Goal: Book appointment/travel/reservation

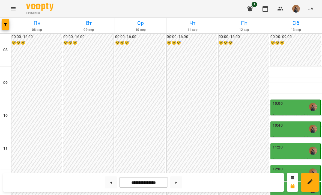
scroll to position [250, 0]
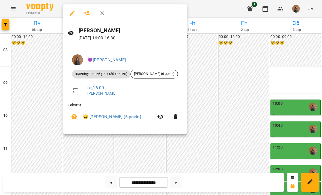
click at [291, 48] on div at bounding box center [161, 97] width 322 height 195
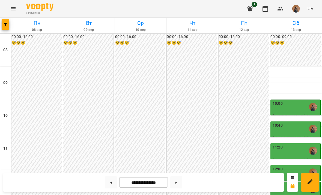
scroll to position [289, 0]
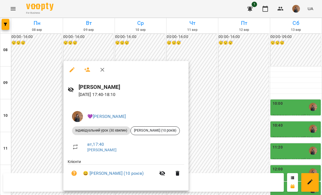
scroll to position [76, 0]
click at [224, 98] on div at bounding box center [161, 97] width 322 height 195
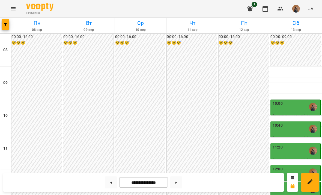
scroll to position [289, 0]
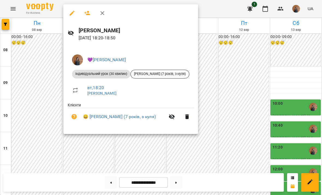
click at [275, 43] on div at bounding box center [161, 97] width 322 height 195
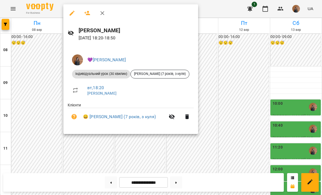
click at [266, 39] on div at bounding box center [161, 97] width 322 height 195
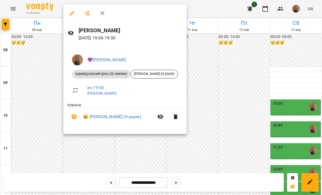
click at [277, 52] on div at bounding box center [161, 97] width 322 height 195
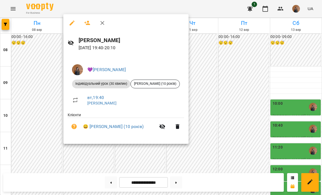
click at [282, 45] on div at bounding box center [161, 97] width 322 height 195
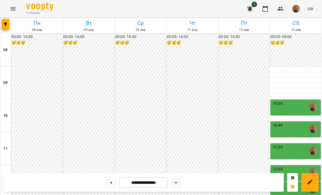
scroll to position [289, 0]
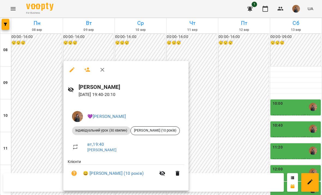
click at [262, 102] on div at bounding box center [161, 97] width 322 height 195
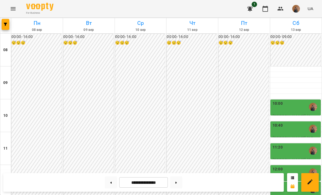
scroll to position [251, 0]
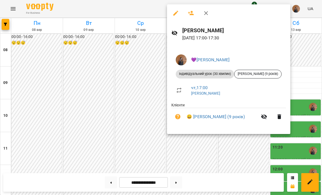
click at [230, 137] on div at bounding box center [161, 97] width 322 height 195
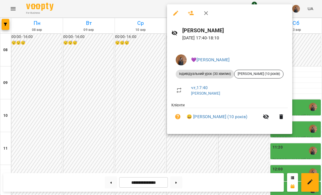
click at [233, 140] on div at bounding box center [161, 97] width 322 height 195
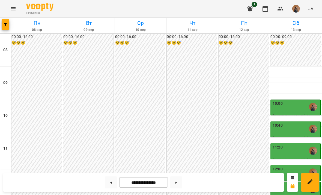
scroll to position [289, 0]
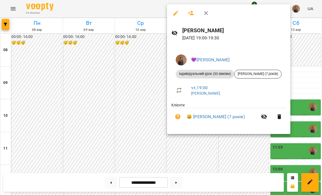
click at [229, 145] on div at bounding box center [161, 97] width 322 height 195
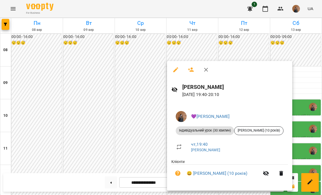
scroll to position [76, 0]
